Goal: Navigation & Orientation: Find specific page/section

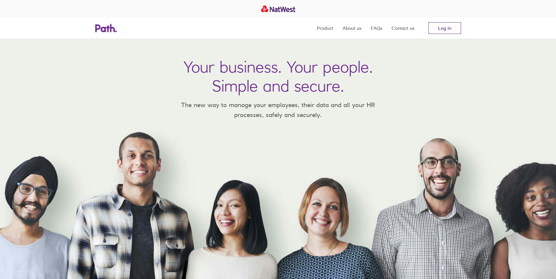
click at [459, 30] on link "Log in" at bounding box center [444, 28] width 33 height 12
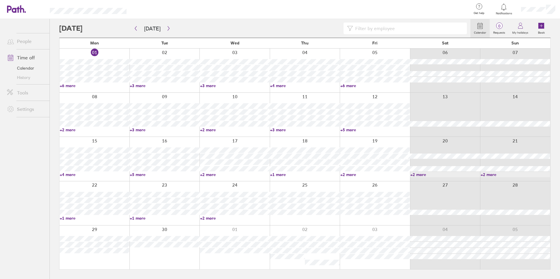
click at [72, 86] on link "+6 more" at bounding box center [94, 85] width 69 height 5
click at [140, 86] on link "+3 more" at bounding box center [164, 85] width 69 height 5
click at [216, 85] on link "+3 more" at bounding box center [234, 85] width 69 height 5
click at [211, 85] on link "+3 more" at bounding box center [234, 85] width 69 height 5
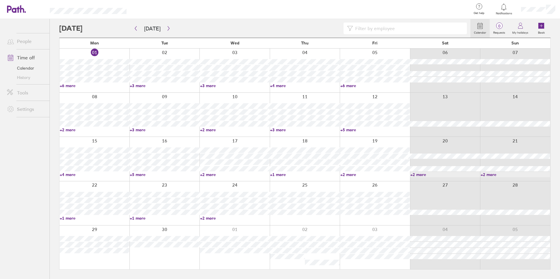
click at [277, 85] on link "+4 more" at bounding box center [304, 85] width 69 height 5
click at [350, 87] on link "+6 more" at bounding box center [374, 85] width 69 height 5
click at [350, 84] on link "+6 more" at bounding box center [374, 85] width 69 height 5
click at [64, 84] on link "+6 more" at bounding box center [94, 85] width 69 height 5
click at [66, 85] on link "+6 more" at bounding box center [94, 85] width 69 height 5
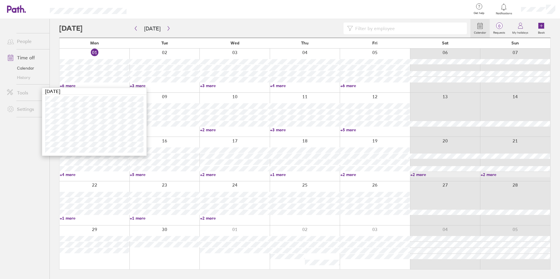
click at [26, 174] on ul "People Time off Calendar History Tools Settings" at bounding box center [25, 139] width 50 height 241
click at [71, 131] on link "+2 more" at bounding box center [94, 129] width 69 height 5
click at [28, 177] on ul "People Time off Calendar History Tools Settings" at bounding box center [25, 139] width 50 height 241
click at [65, 129] on link "+2 more" at bounding box center [94, 129] width 69 height 5
click at [36, 174] on ul "People Time off Calendar History Tools Settings" at bounding box center [25, 139] width 50 height 241
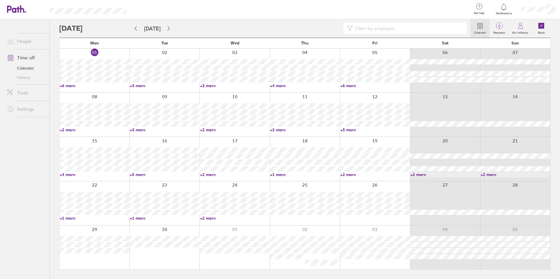
click at [204, 84] on link "+3 more" at bounding box center [234, 85] width 69 height 5
click at [35, 176] on ul "People Time off Calendar History Tools Settings" at bounding box center [25, 139] width 50 height 241
click at [357, 127] on link "+5 more" at bounding box center [374, 129] width 69 height 5
click at [351, 86] on link "+6 more" at bounding box center [374, 85] width 69 height 5
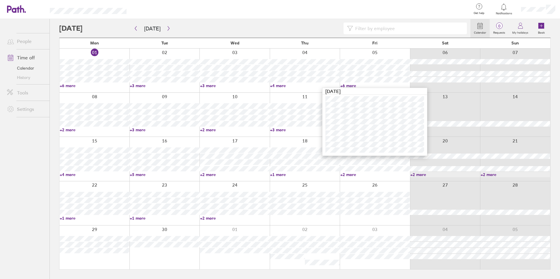
click at [351, 86] on link "+6 more" at bounding box center [374, 85] width 69 height 5
click at [349, 132] on div at bounding box center [375, 115] width 70 height 44
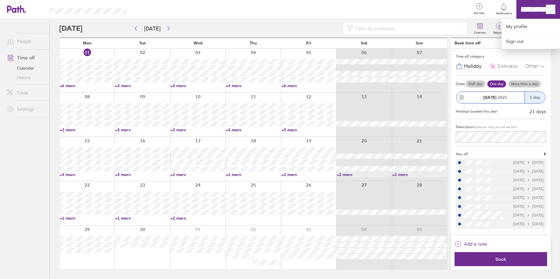
click at [509, 59] on div at bounding box center [280, 139] width 560 height 279
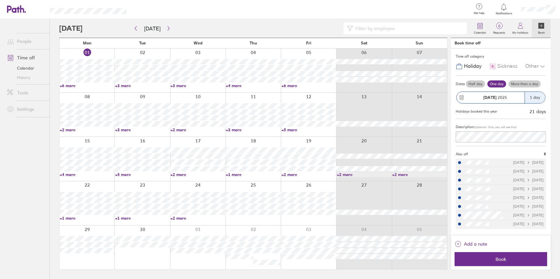
click at [533, 66] on div "Other" at bounding box center [535, 66] width 21 height 11
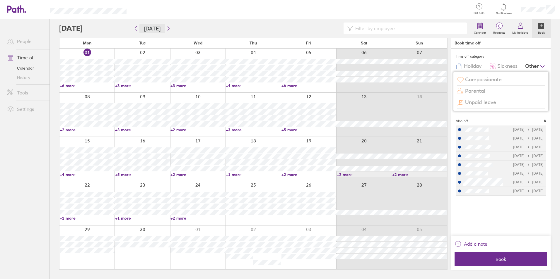
click at [154, 25] on button "Today" at bounding box center [152, 29] width 26 height 10
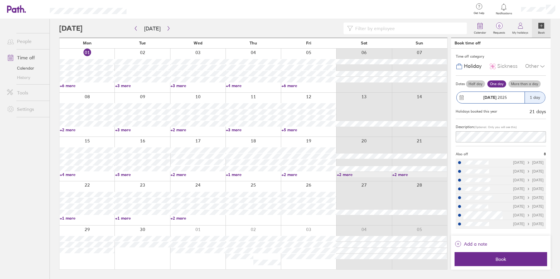
click at [13, 108] on icon at bounding box center [11, 109] width 6 height 6
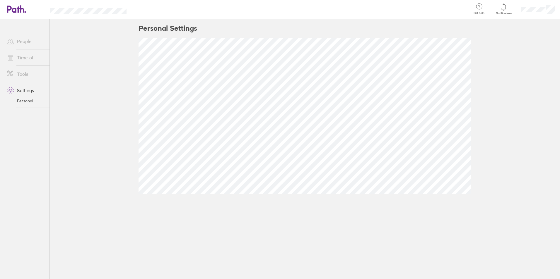
click at [29, 91] on link "Settings" at bounding box center [25, 91] width 47 height 12
click at [25, 74] on link "Tools" at bounding box center [25, 74] width 47 height 12
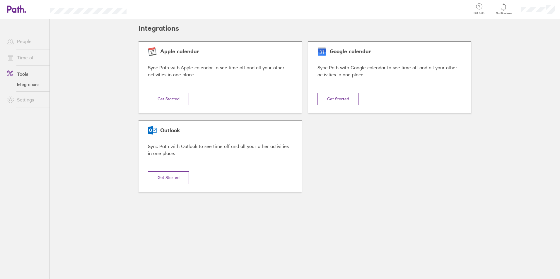
click at [25, 64] on li "Time off" at bounding box center [25, 58] width 50 height 16
click at [28, 58] on link "Time off" at bounding box center [25, 58] width 47 height 12
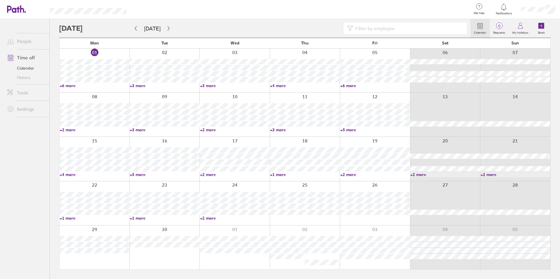
click at [20, 43] on link "People" at bounding box center [25, 41] width 47 height 12
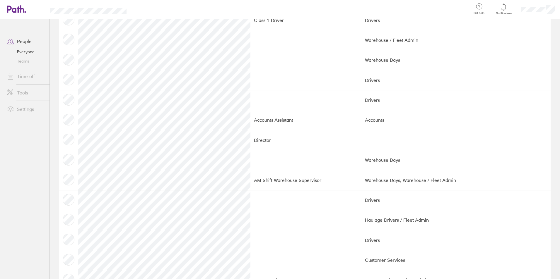
scroll to position [527, 0]
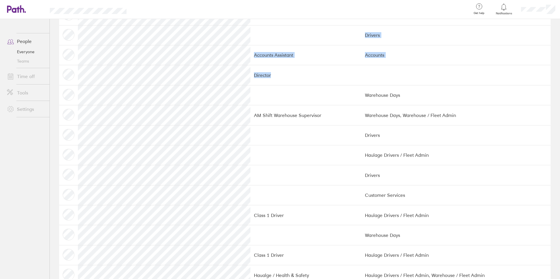
click at [59, 98] on main "People Employees: 59 Filter Filter by team Haulage Drivers / Fleet Admin Busine…" at bounding box center [305, 149] width 510 height 260
click at [65, 97] on td at bounding box center [68, 95] width 19 height 20
click at [69, 97] on td at bounding box center [68, 95] width 19 height 20
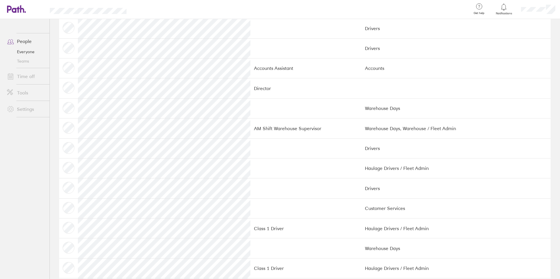
scroll to position [516, 0]
click at [52, 107] on main "People Employees: 59 Filter Filter by team Haulage Drivers / Fleet Admin Busine…" at bounding box center [305, 149] width 510 height 260
click at [143, 105] on tr "Warehouse Days" at bounding box center [305, 107] width 492 height 20
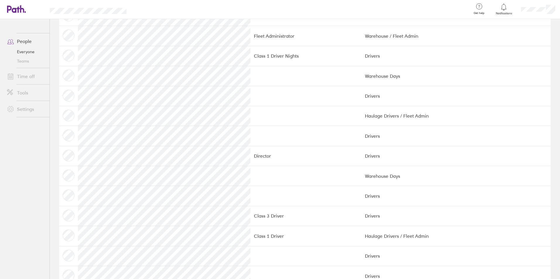
scroll to position [0, 0]
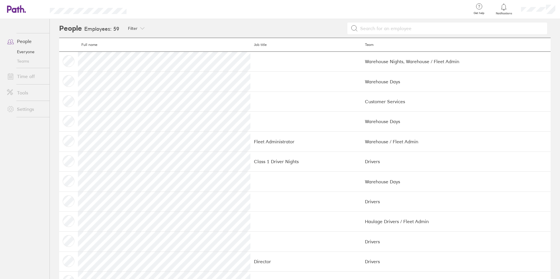
click at [505, 11] on div at bounding box center [504, 7] width 19 height 8
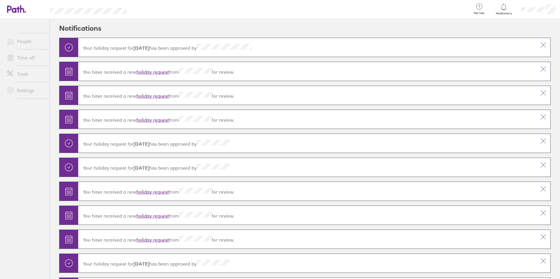
click at [502, 8] on icon at bounding box center [504, 7] width 5 height 7
click at [91, 15] on header "Get help FAQs Contact us Notifications My profile Sign out" at bounding box center [280, 9] width 560 height 19
click at [11, 9] on icon at bounding box center [13, 9] width 13 height 7
